Goal: Information Seeking & Learning: Learn about a topic

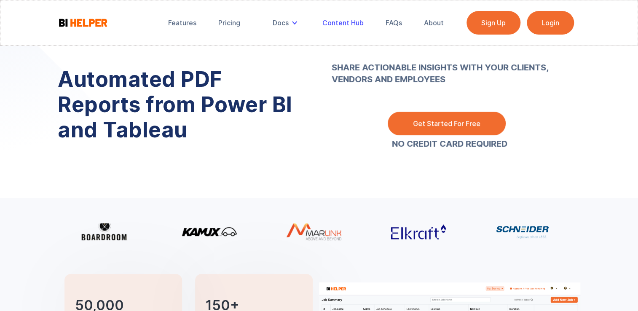
click at [355, 23] on div "Content Hub" at bounding box center [342, 23] width 41 height 8
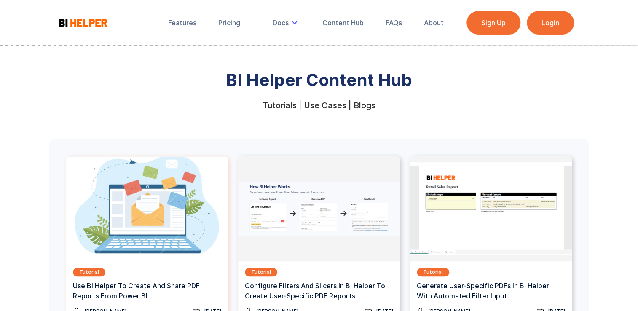
click at [160, 283] on h3 "Use BI Helper To Create And Share PDF Reports From Power BI" at bounding box center [147, 291] width 148 height 20
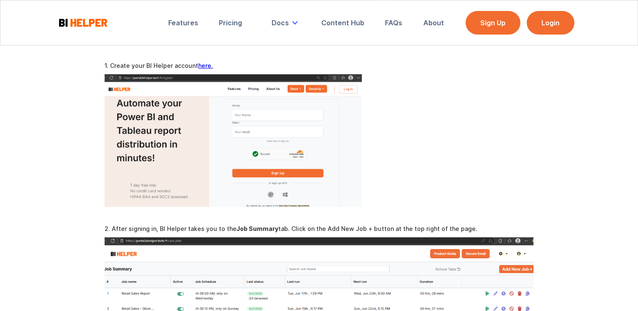
scroll to position [223, 0]
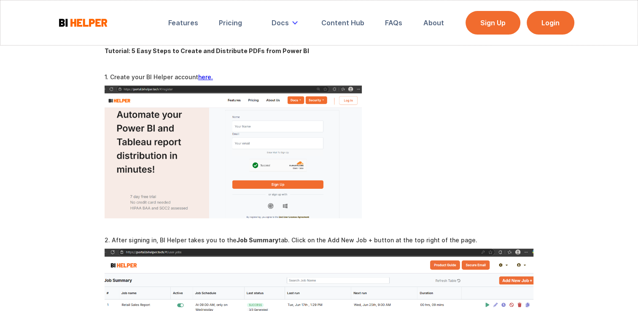
click at [201, 77] on link "here." at bounding box center [205, 76] width 15 height 7
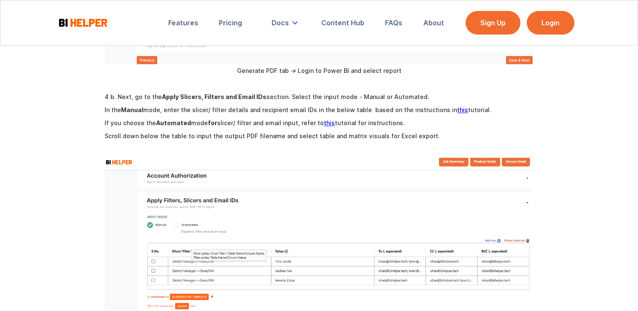
scroll to position [966, 0]
click at [457, 109] on link "this" at bounding box center [462, 110] width 11 height 7
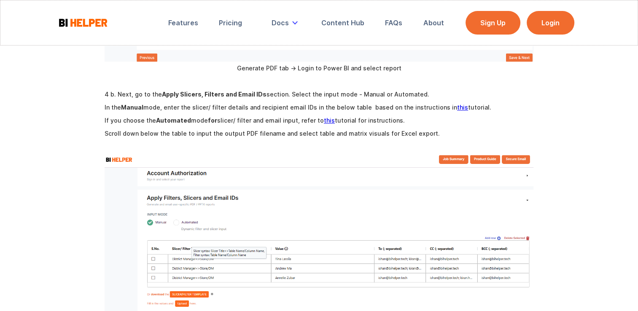
scroll to position [969, 0]
click at [324, 119] on link "this" at bounding box center [329, 119] width 11 height 7
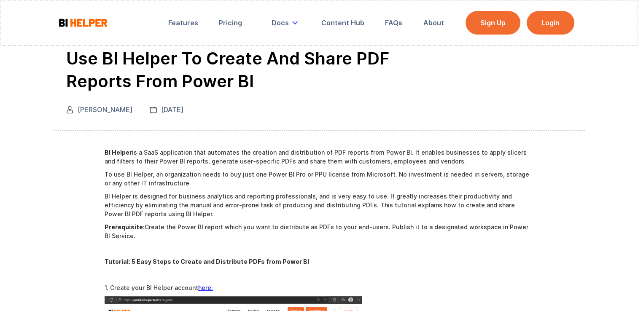
scroll to position [12, 0]
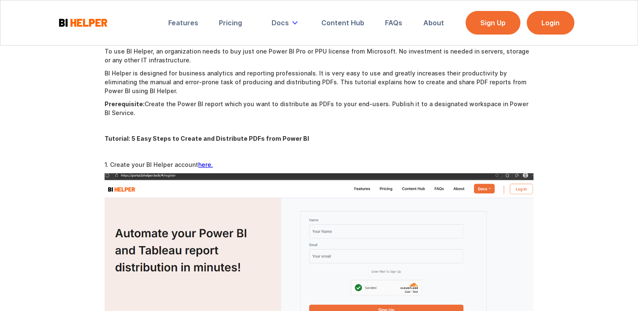
scroll to position [141, 0]
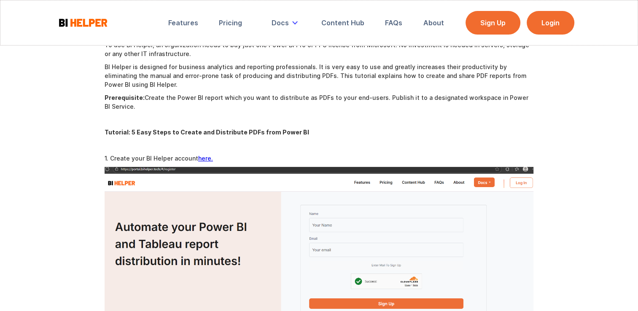
click at [203, 160] on link "here." at bounding box center [205, 158] width 15 height 7
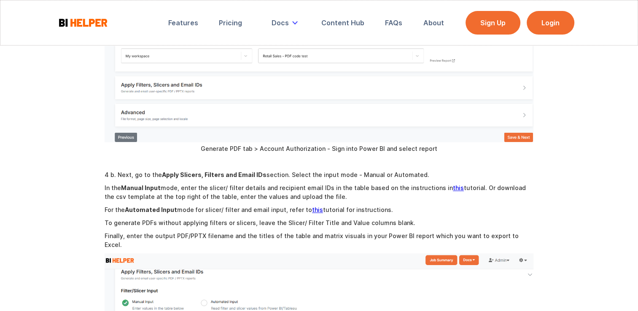
scroll to position [971, 0]
click at [453, 190] on link "this" at bounding box center [458, 188] width 11 height 7
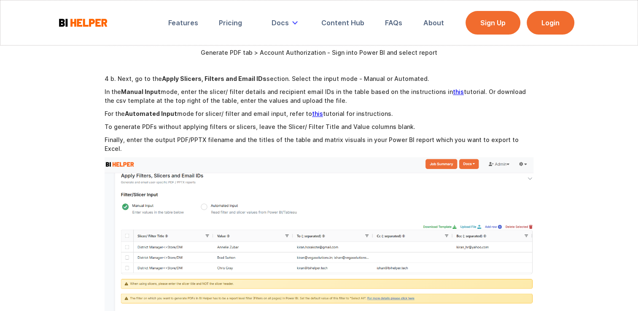
scroll to position [1067, 0]
click at [312, 112] on link "this" at bounding box center [317, 114] width 11 height 7
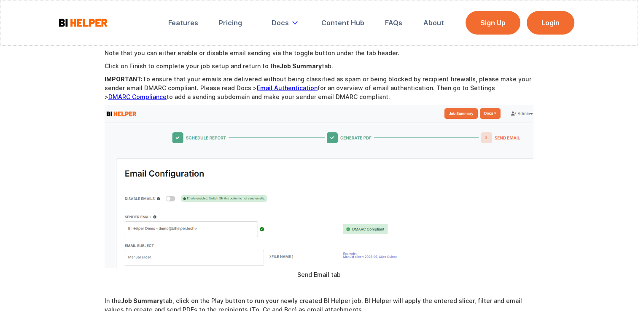
scroll to position [1718, 0]
click at [270, 84] on link "Email Authentication" at bounding box center [287, 87] width 61 height 7
click at [167, 93] on link "DMARC Compliance" at bounding box center [137, 96] width 58 height 7
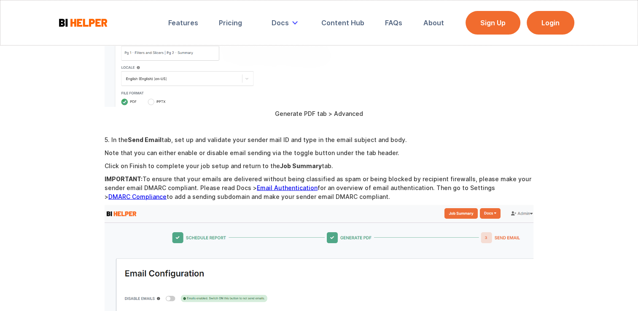
scroll to position [1617, 0]
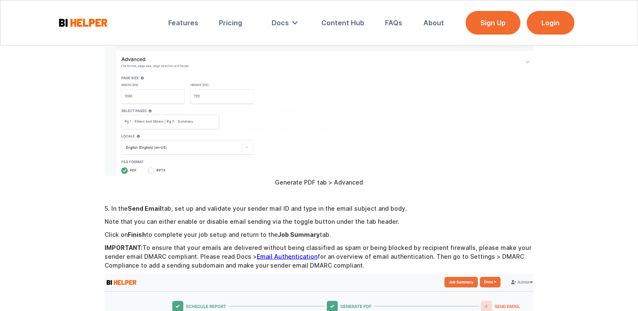
scroll to position [1536, 0]
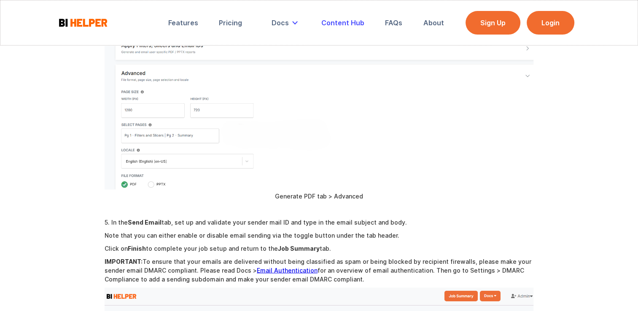
click at [354, 22] on div "Content Hub" at bounding box center [342, 23] width 43 height 8
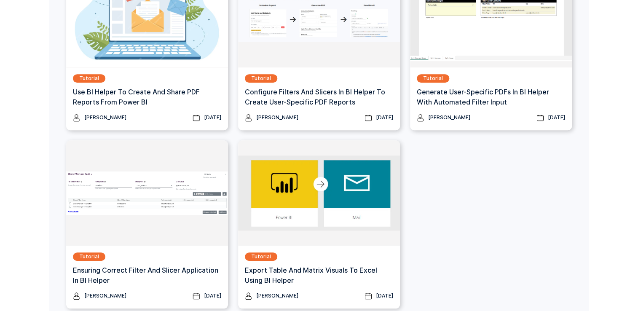
scroll to position [189, 0]
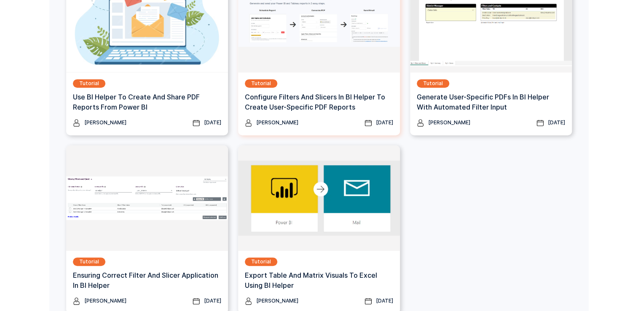
click at [320, 100] on h3 "Configure Filters And Slicers In BI Helper To Create User-Specific PDF Reports" at bounding box center [319, 102] width 148 height 20
